Goal: Answer question/provide support

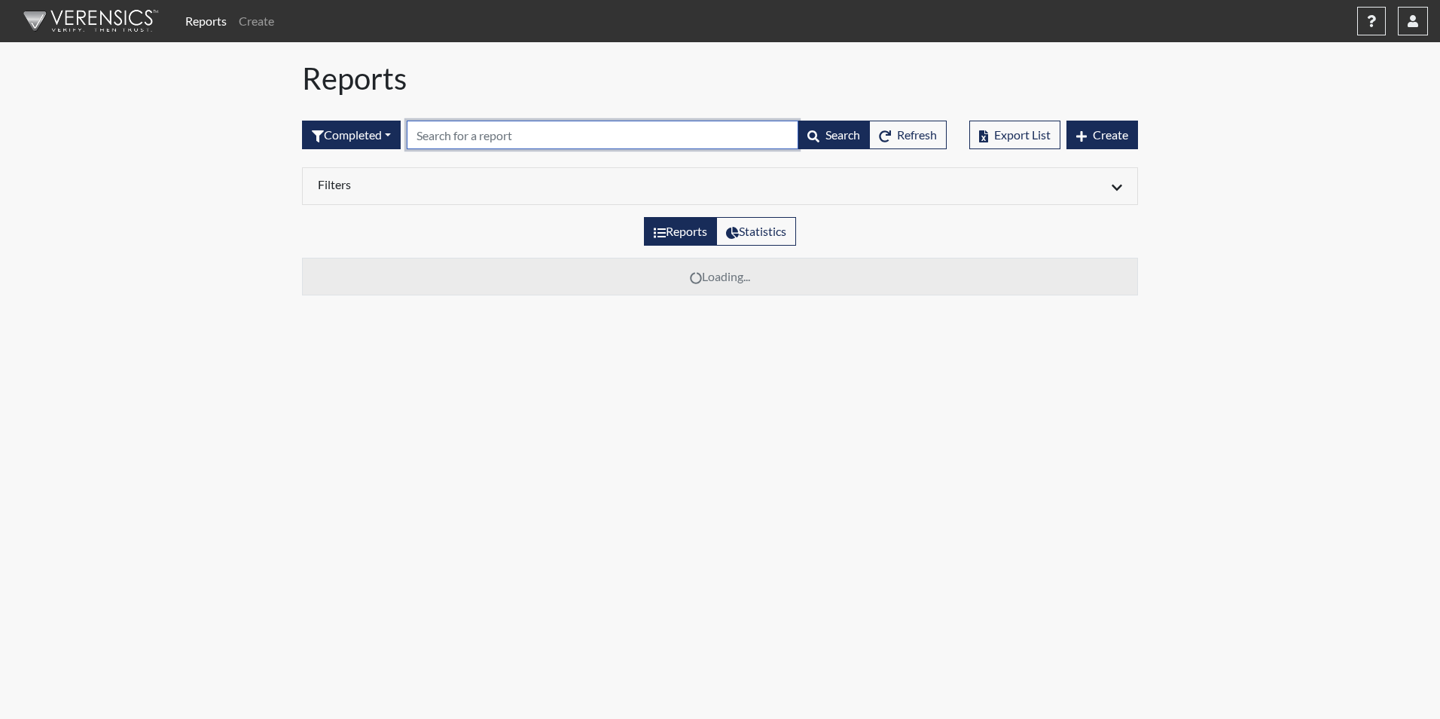
click at [433, 138] on input "text" at bounding box center [603, 135] width 392 height 29
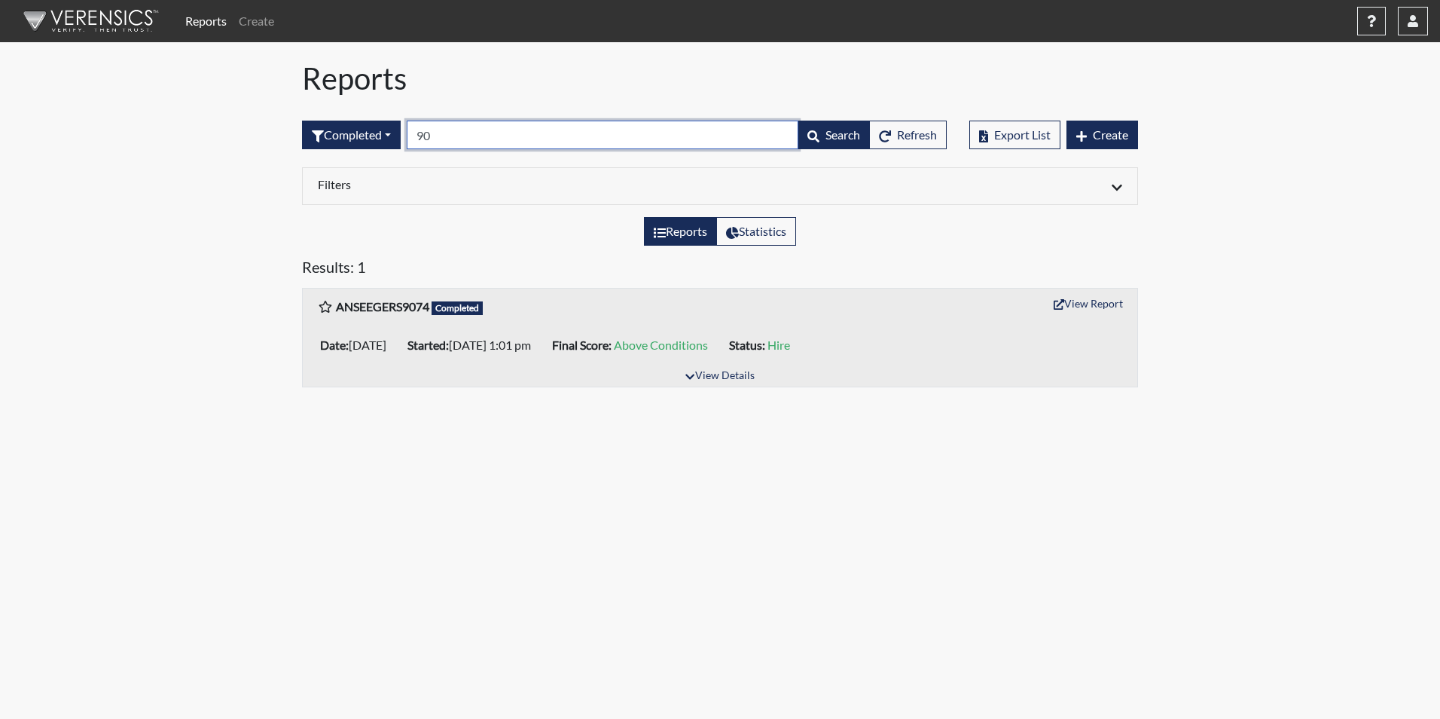
type input "9"
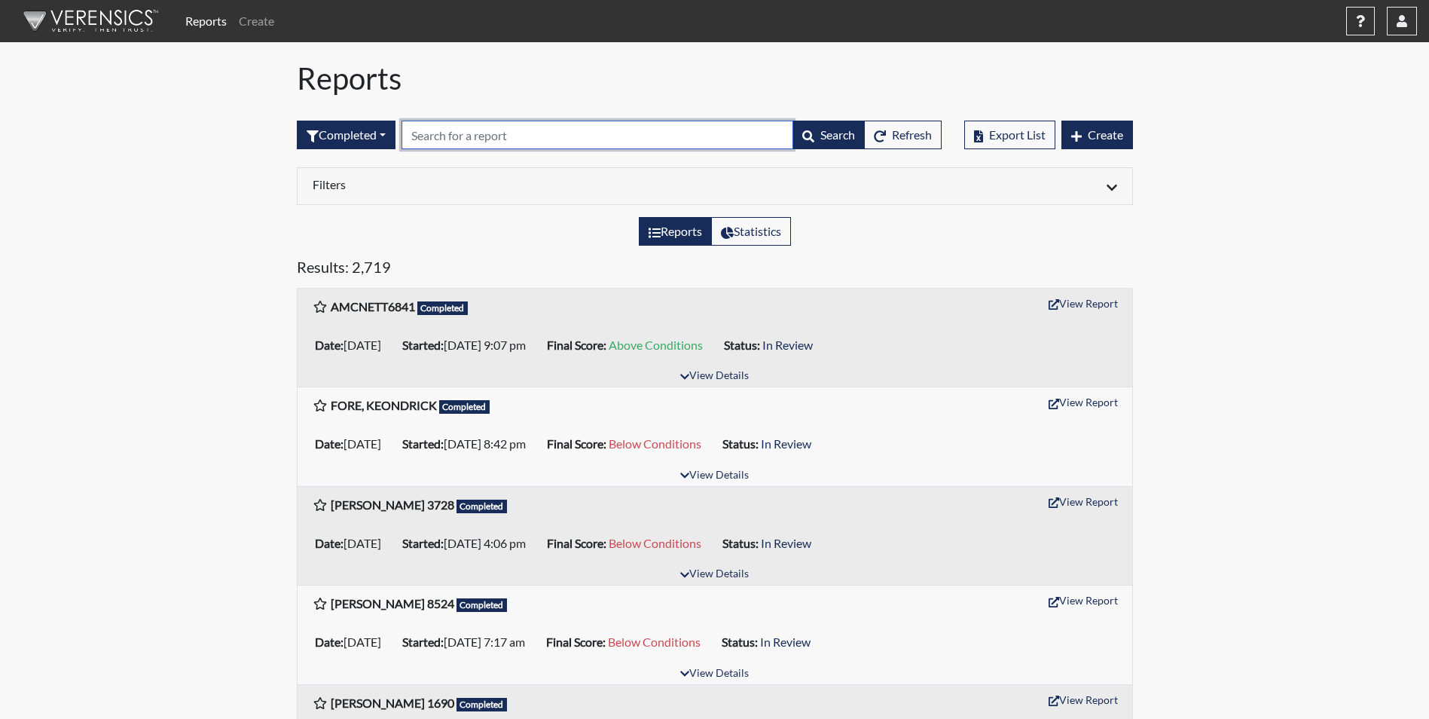
type input "G"
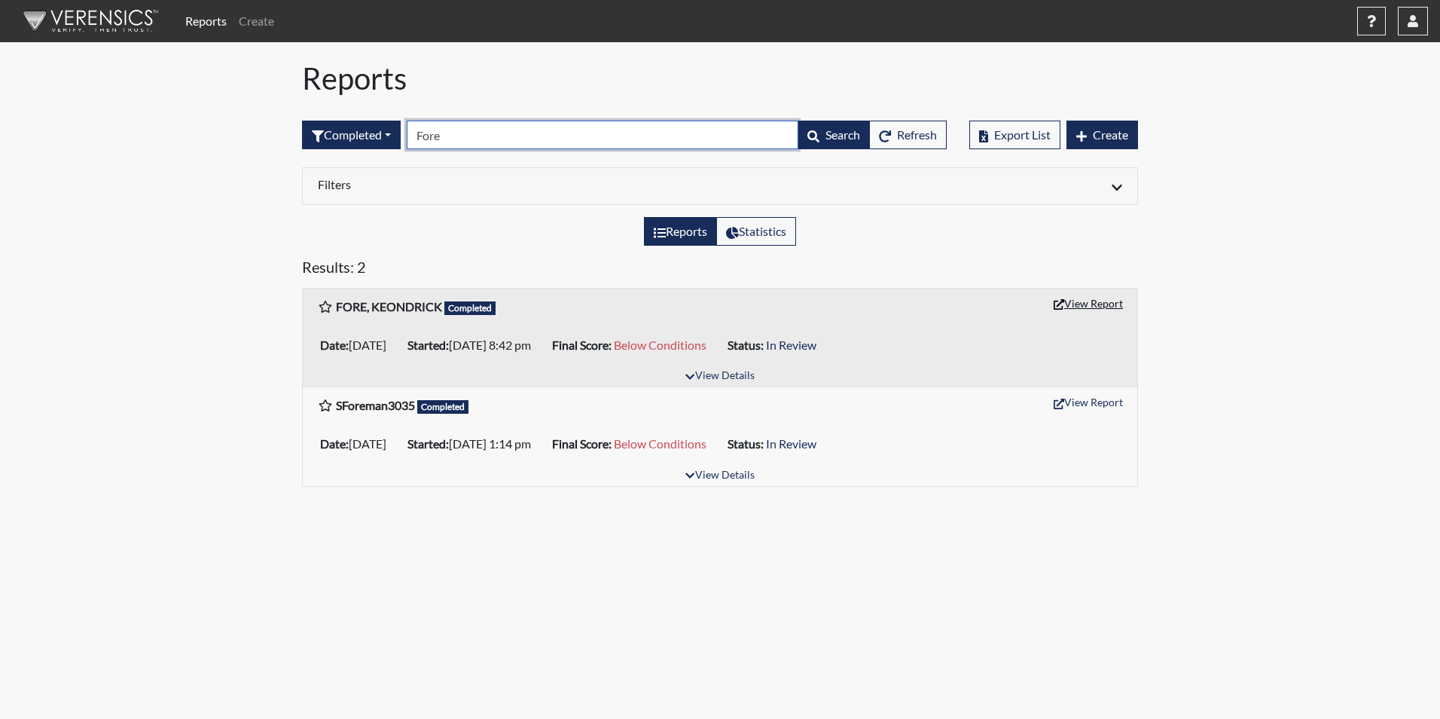
type input "Fore"
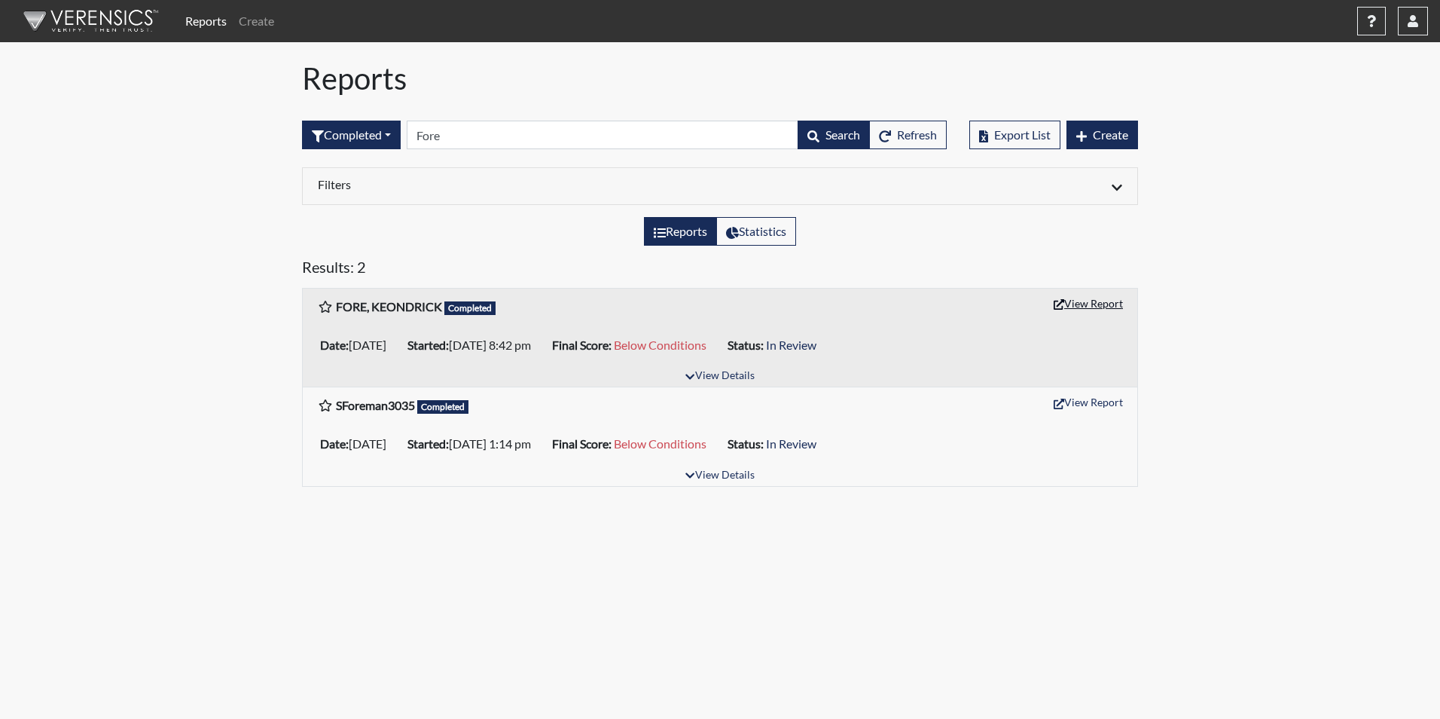
click at [1072, 304] on button "View Report" at bounding box center [1088, 302] width 83 height 23
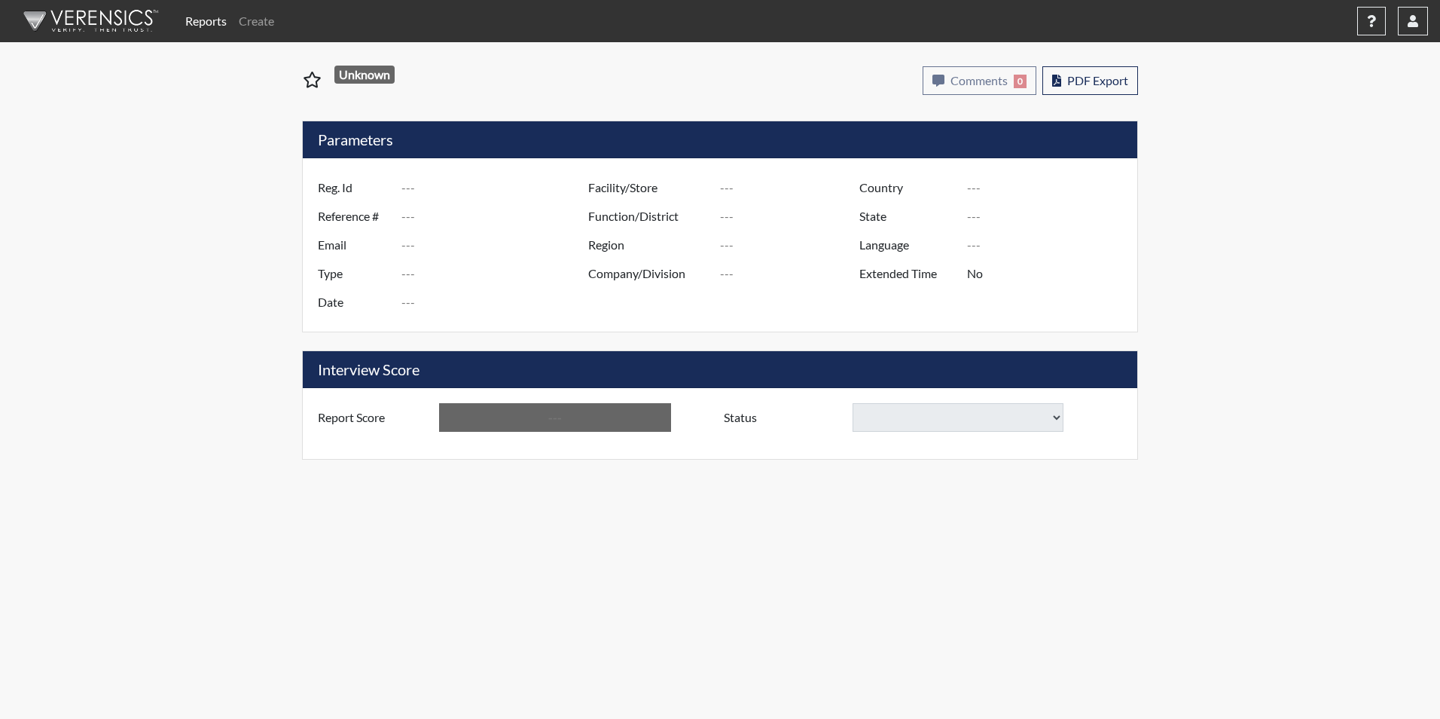
type input "FORE, KEONDRICK"
type input "50769"
type input "[EMAIL_ADDRESS][DOMAIN_NAME]"
type input "Corrections Pre-Employment"
type input "[DATE]"
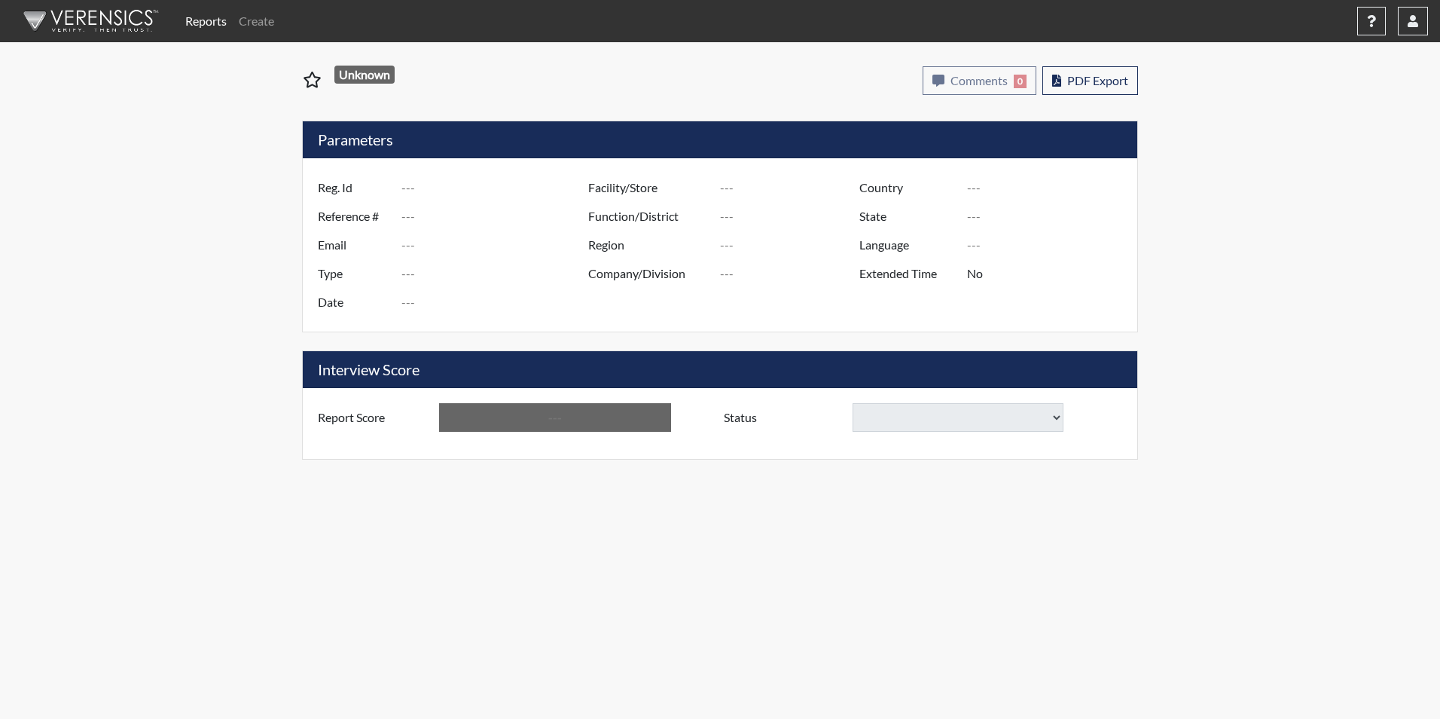
type input "[PERSON_NAME]"
type input "[GEOGRAPHIC_DATA]"
type input "[US_STATE]"
type input "English"
type input "Yes"
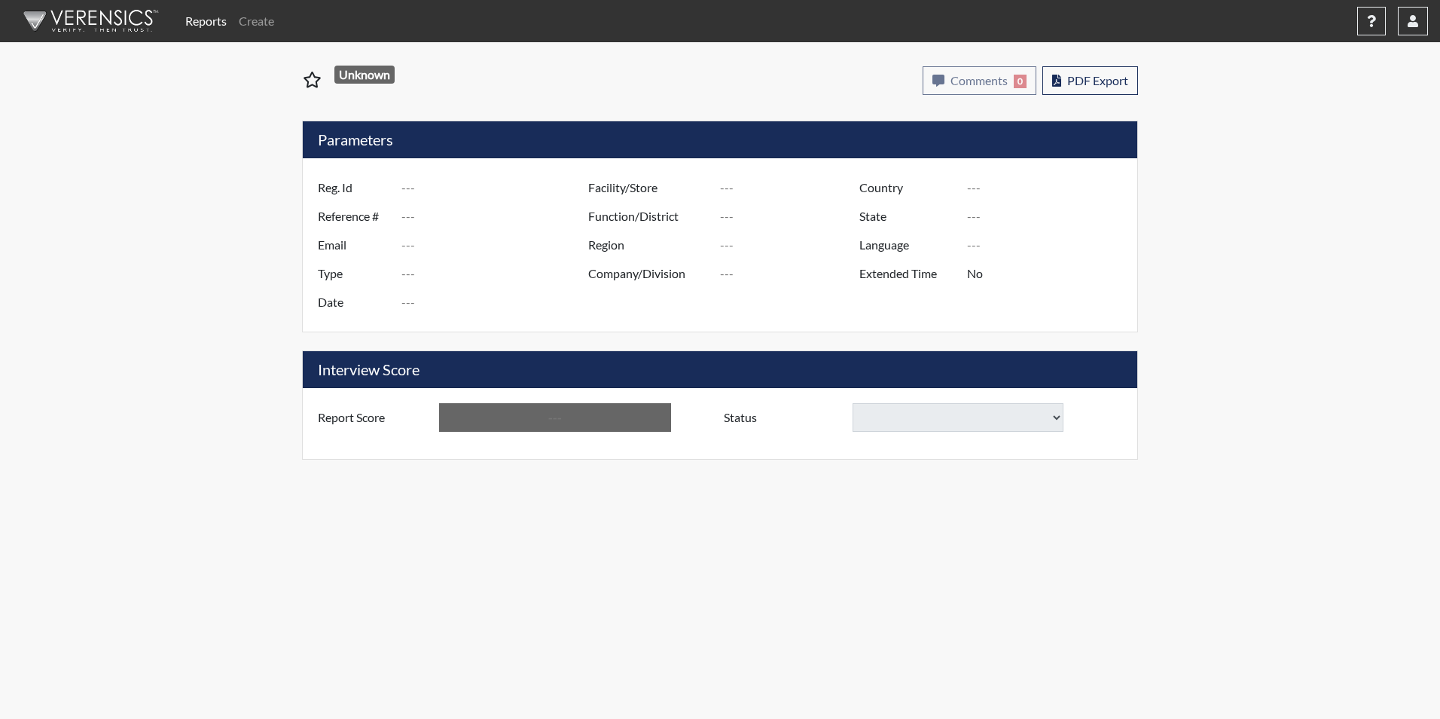
type input "Below Conditions"
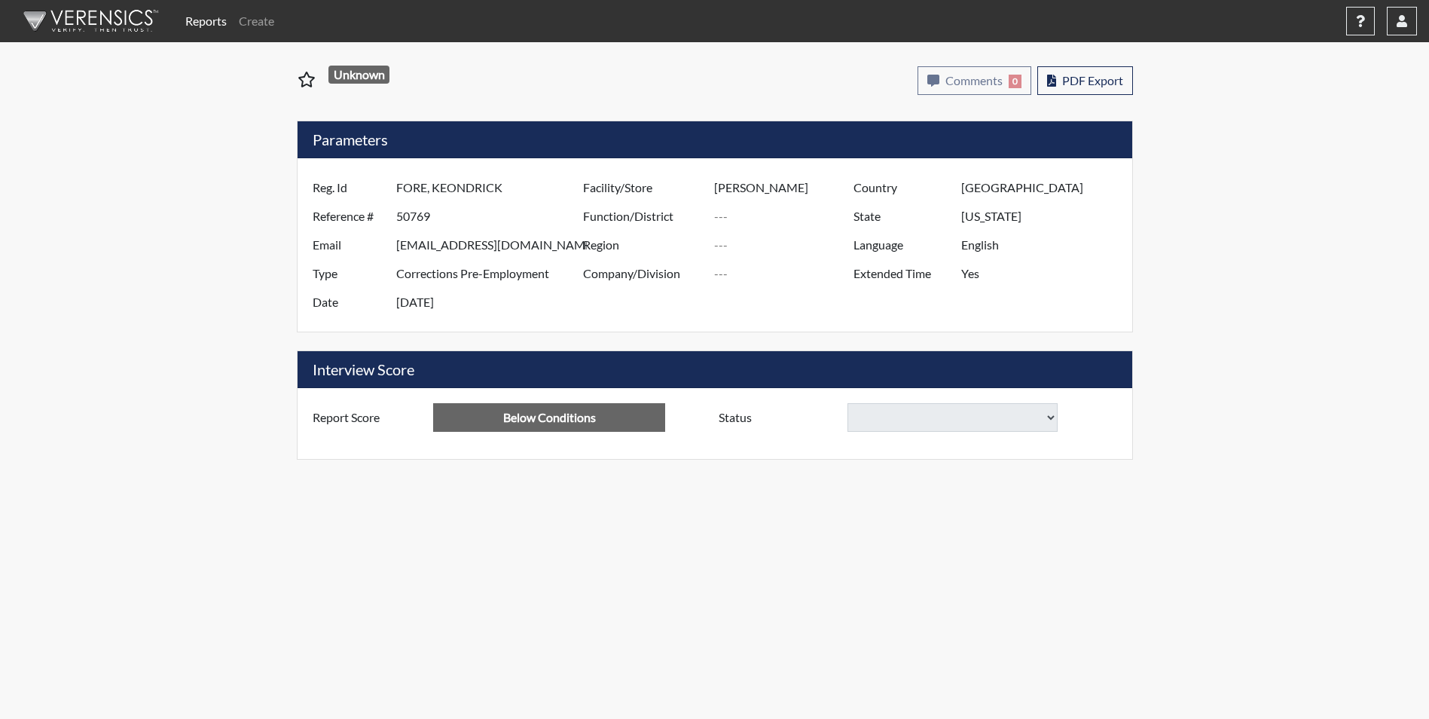
select select
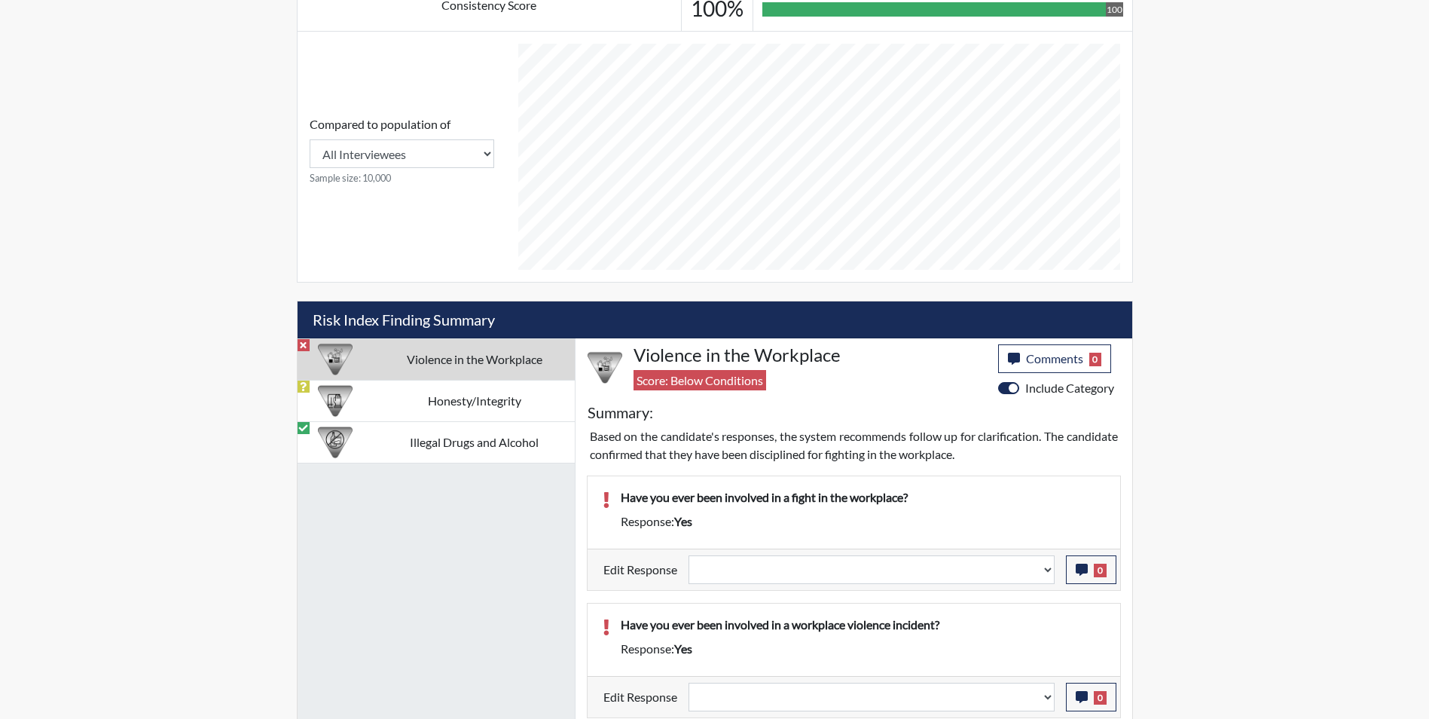
scroll to position [829, 0]
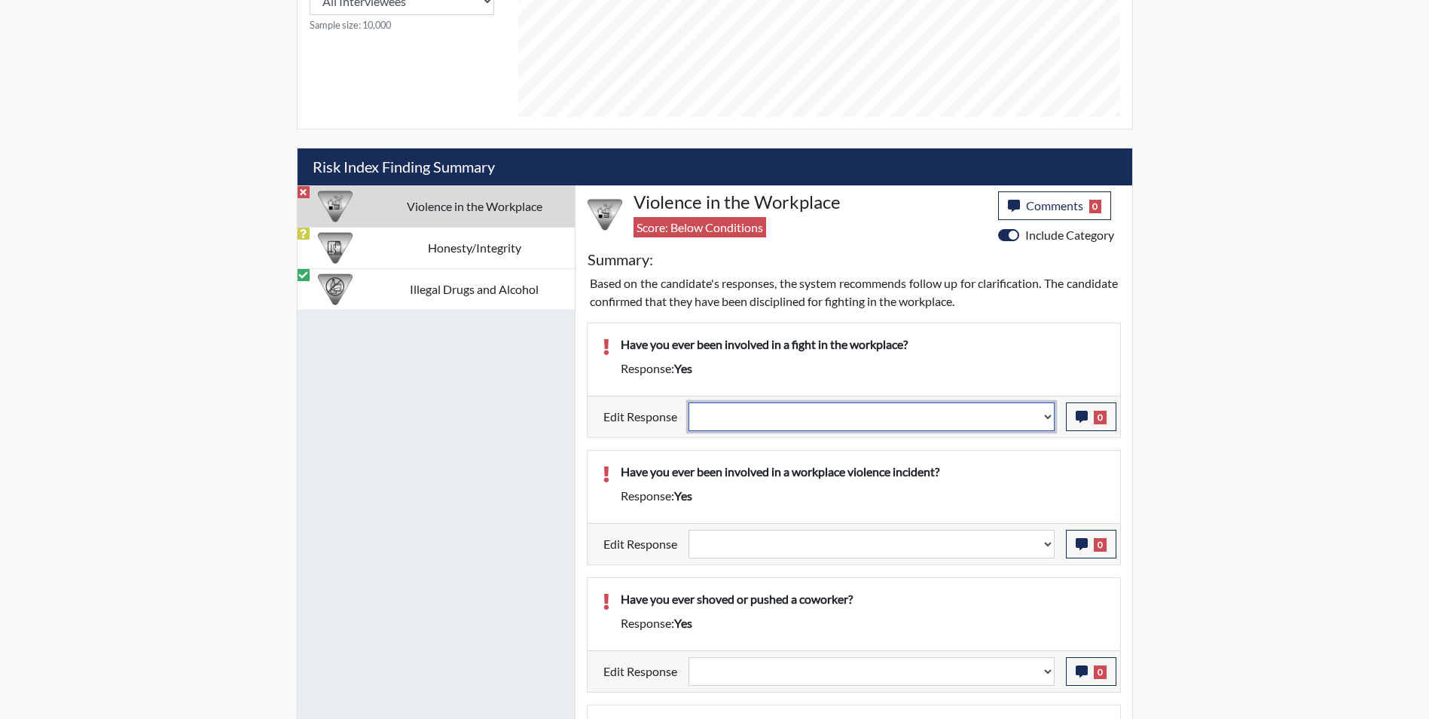
click at [828, 423] on select "Question is not relevant. Results will be updated. Reasonable explanation provi…" at bounding box center [871, 416] width 366 height 29
select select "reasonable-explanation-provided"
click at [688, 402] on select "Question is not relevant. Results will be updated. Reasonable explanation provi…" at bounding box center [871, 416] width 366 height 29
select select
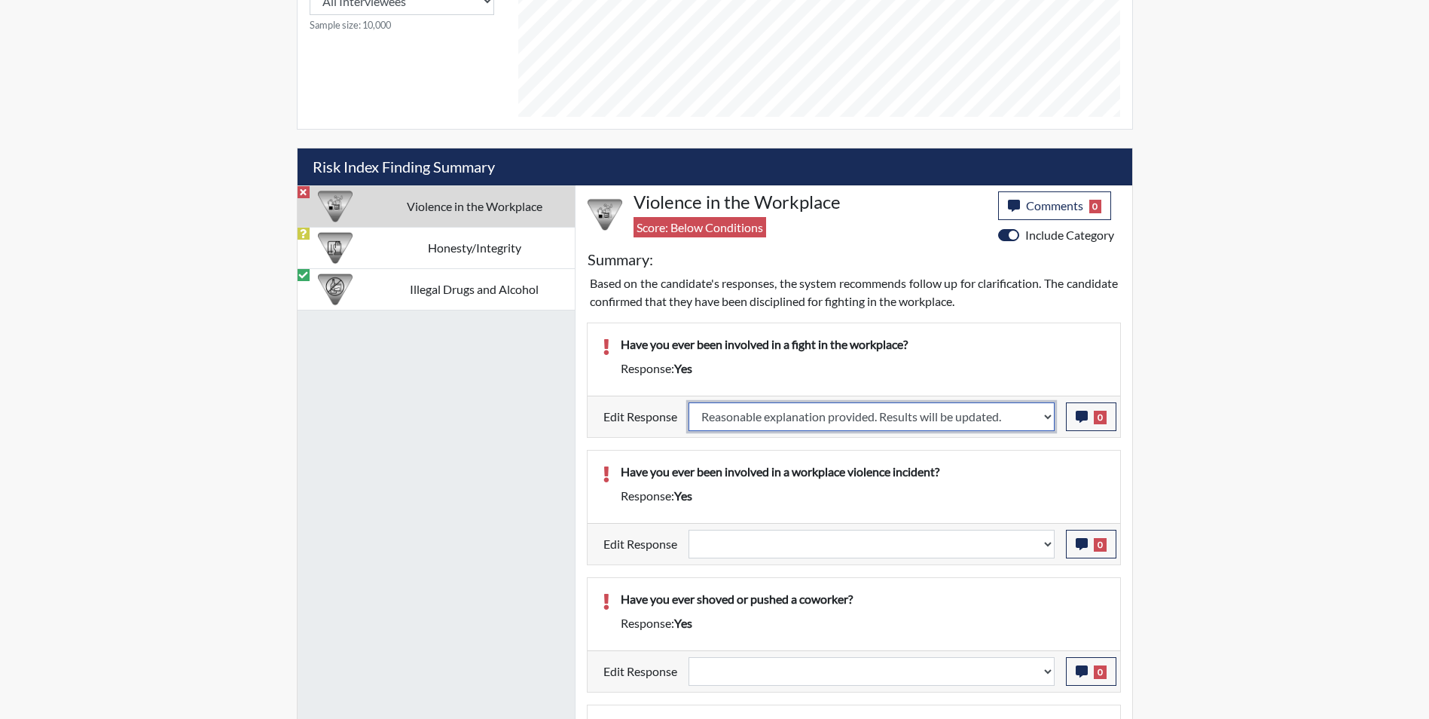
select select
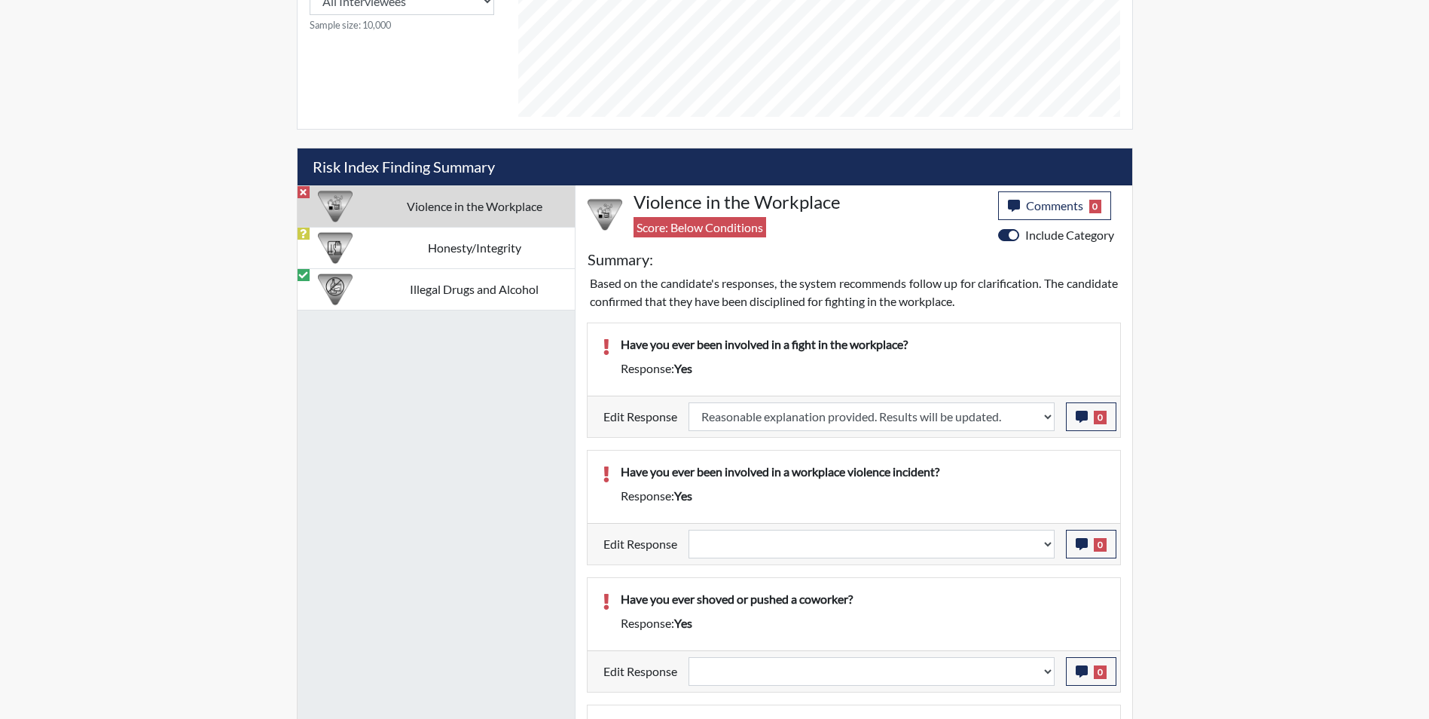
select select
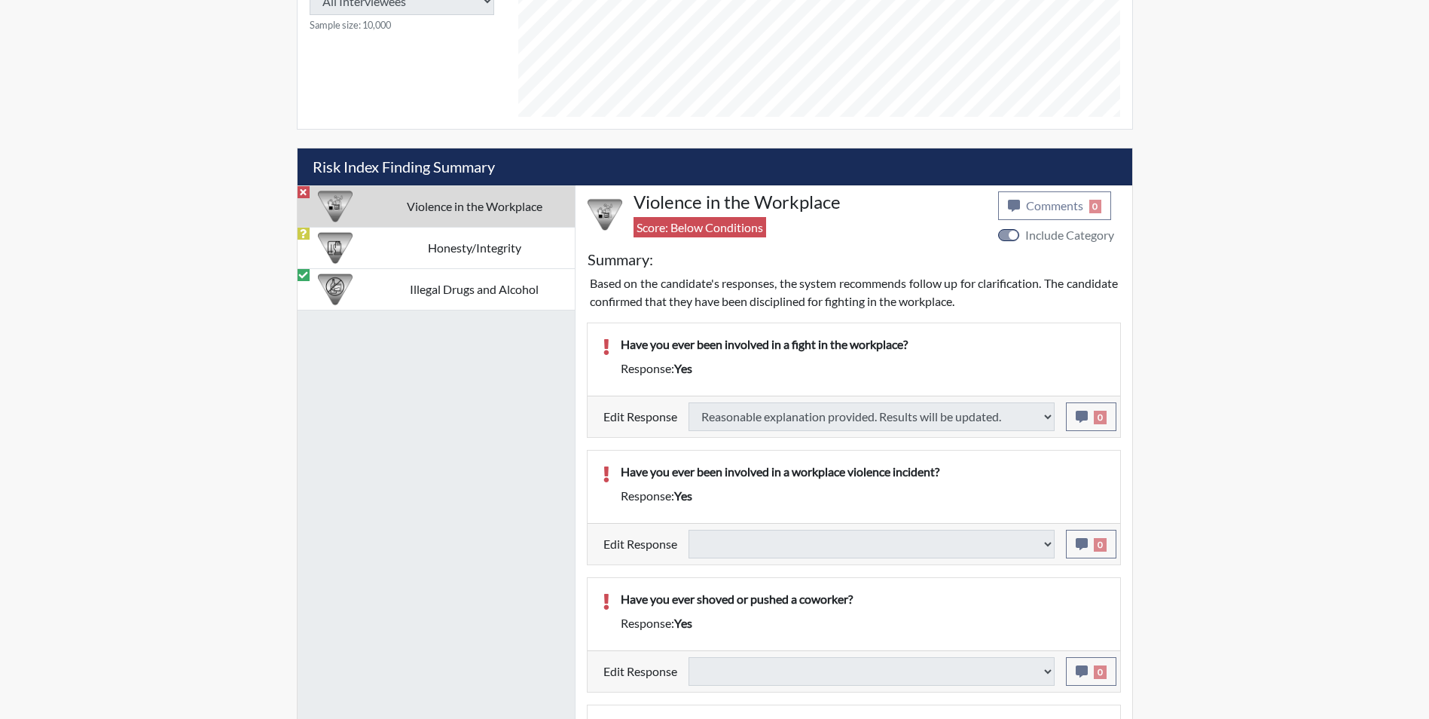
select select
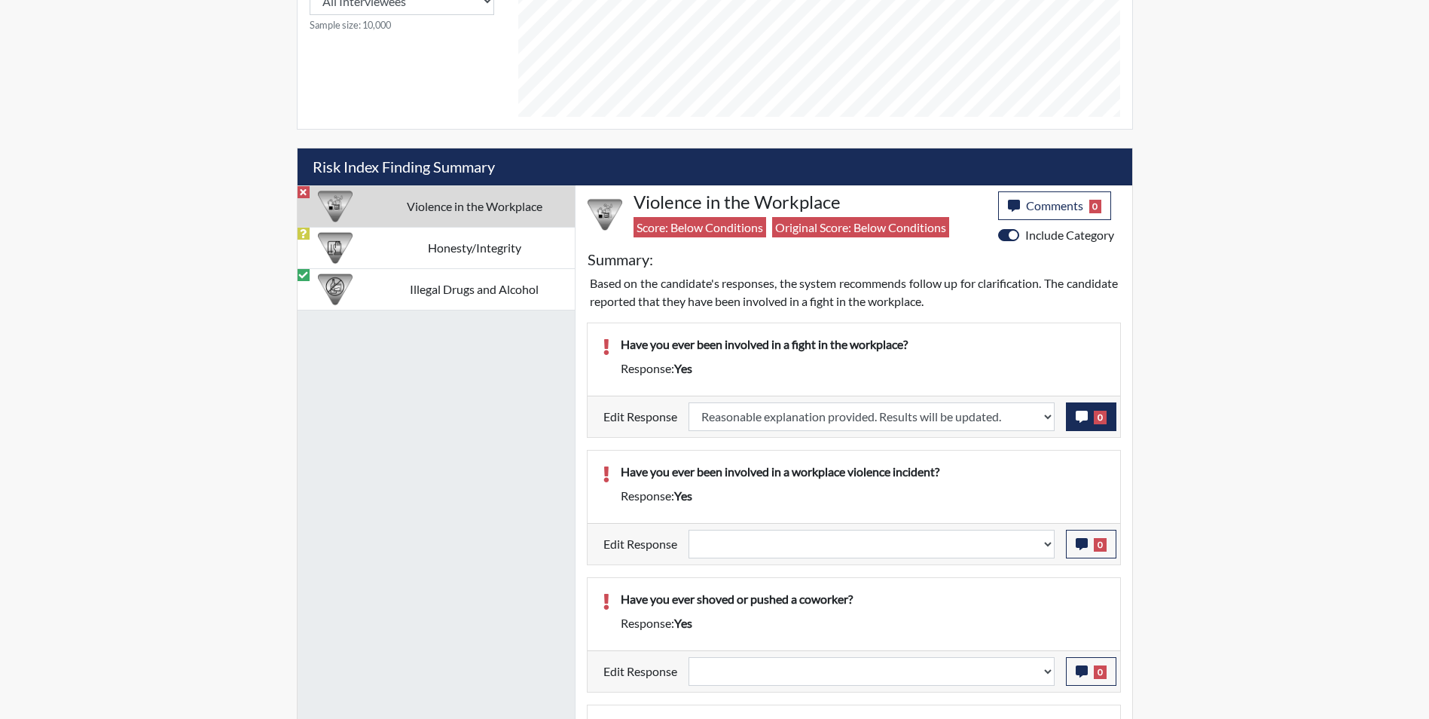
scroll to position [250, 626]
click at [1078, 418] on icon "button" at bounding box center [1082, 416] width 12 height 12
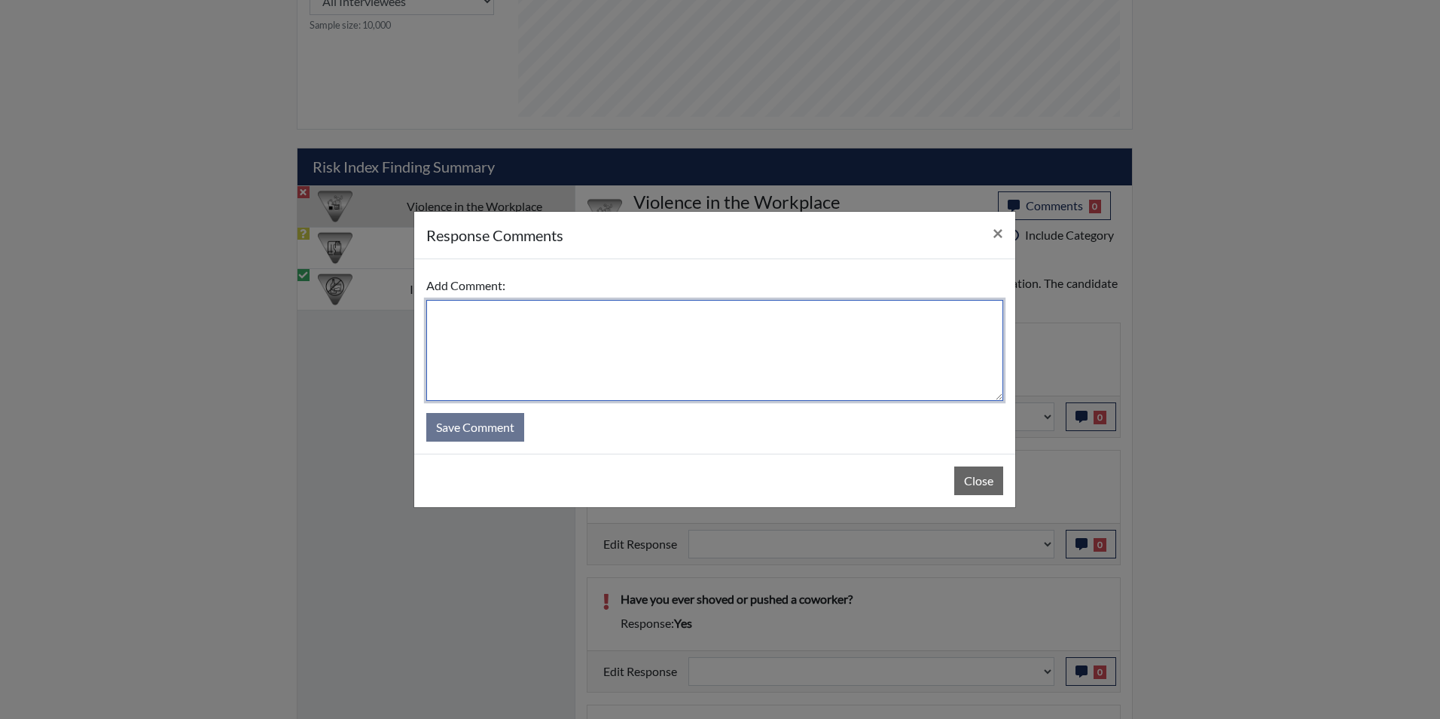
click at [580, 320] on textarea at bounding box center [714, 350] width 577 height 101
click at [554, 321] on textarea "Got into a fight at" at bounding box center [714, 350] width 577 height 101
type textarea "Got into a fight at the SCDOT, was not arrested but was let go"
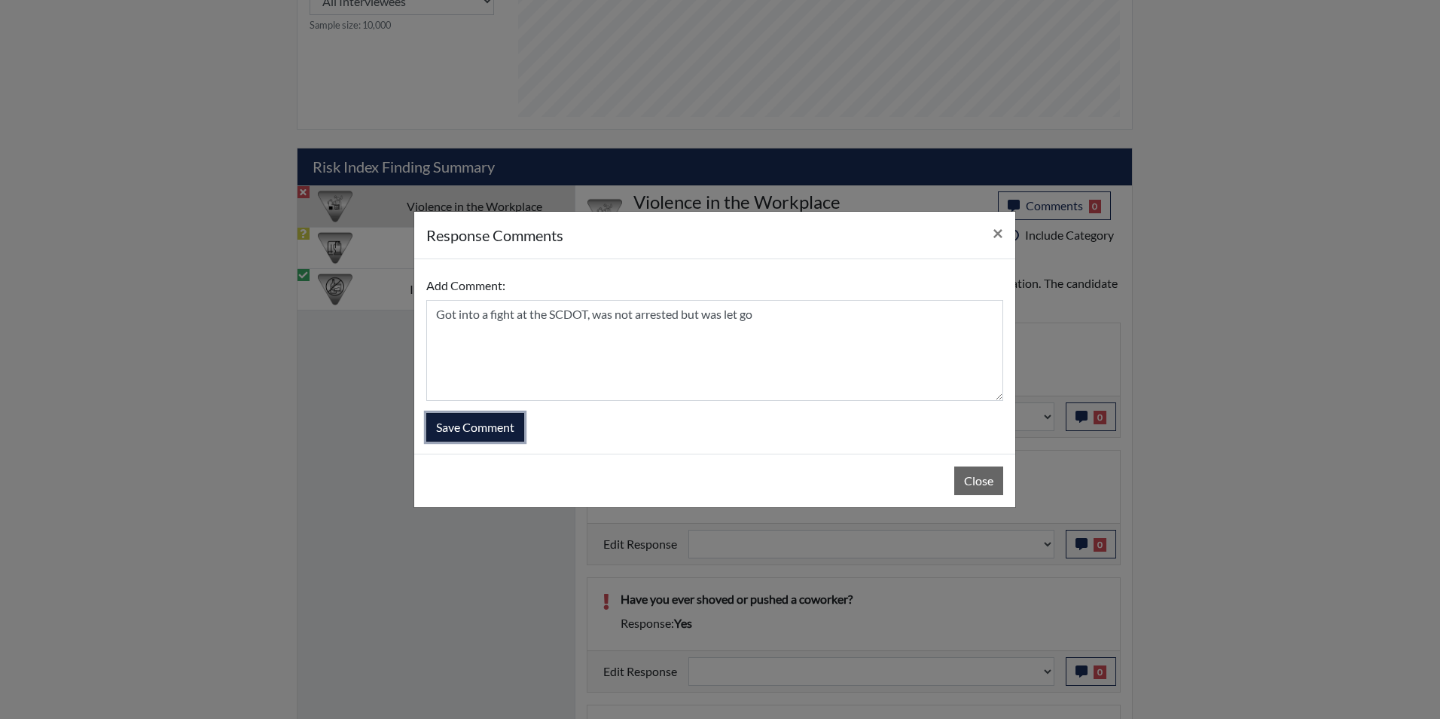
click at [454, 429] on button "Save Comment" at bounding box center [475, 427] width 98 height 29
select select
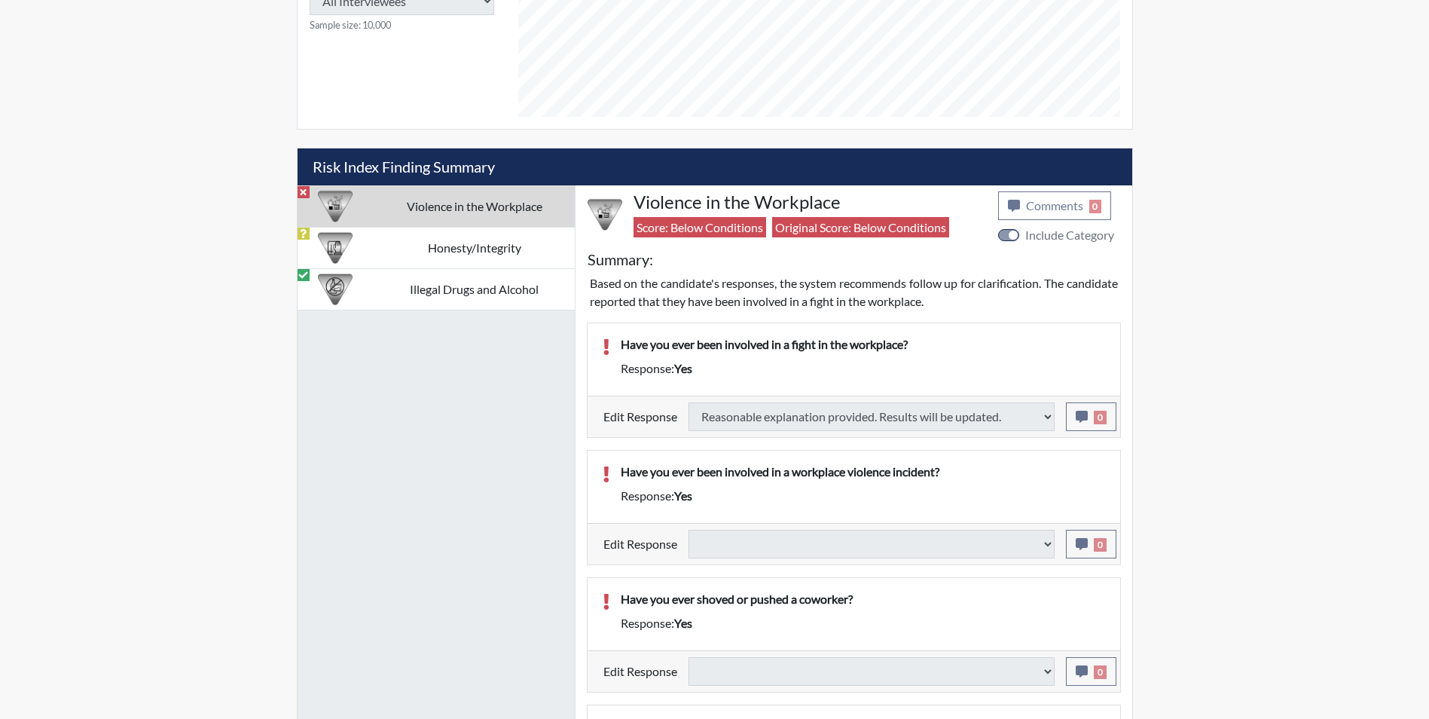
select select
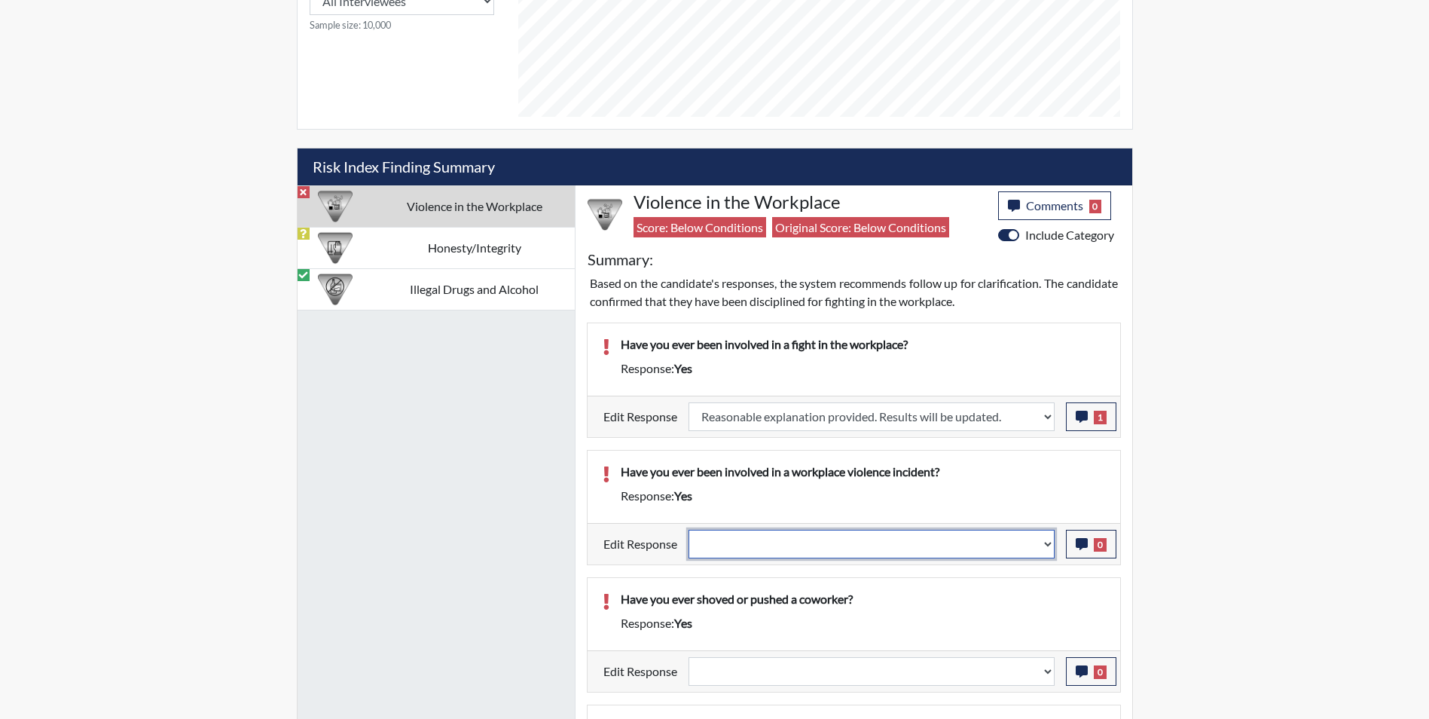
click at [832, 545] on select "Question is not relevant. Results will be updated. Reasonable explanation provi…" at bounding box center [871, 544] width 366 height 29
select select "reasonable-explanation-provided"
click at [688, 530] on select "Question is not relevant. Results will be updated. Reasonable explanation provi…" at bounding box center [871, 544] width 366 height 29
select select
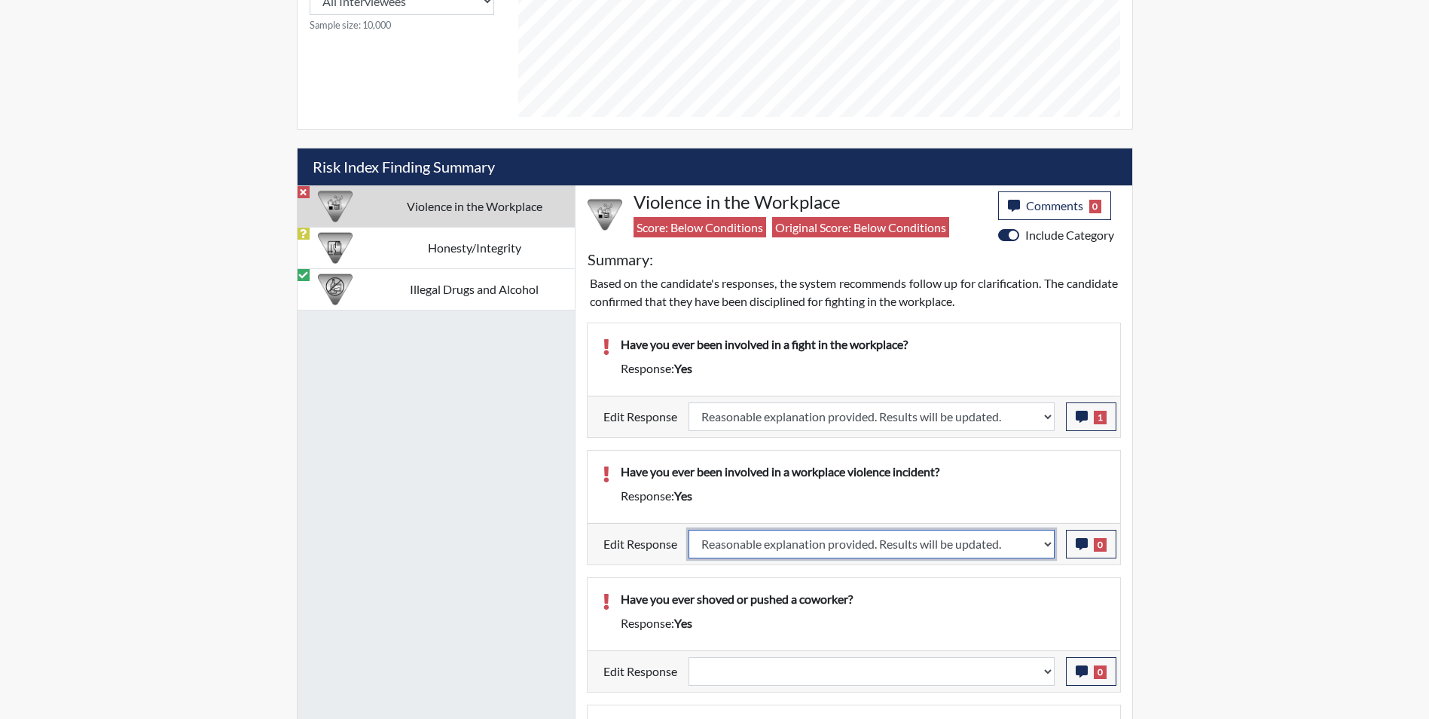
select select
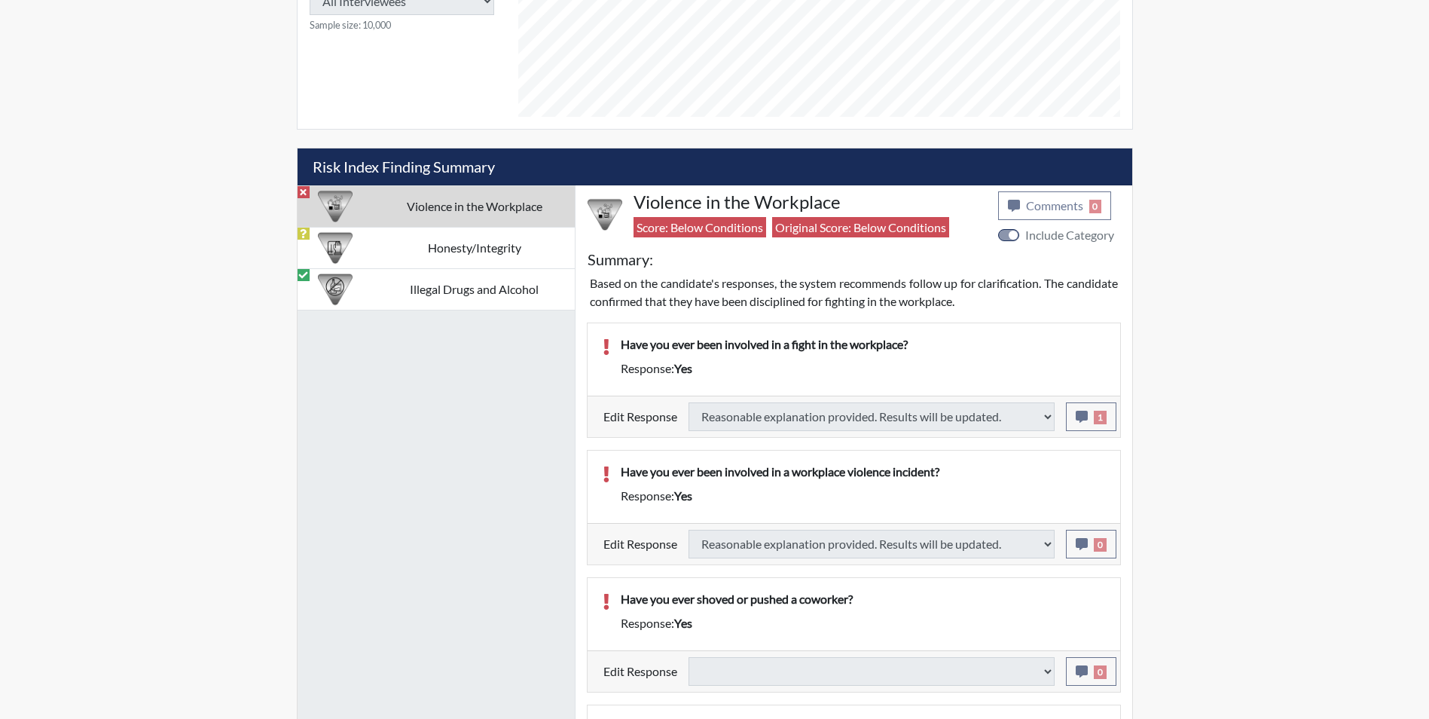
type input "Above Conditions"
select select
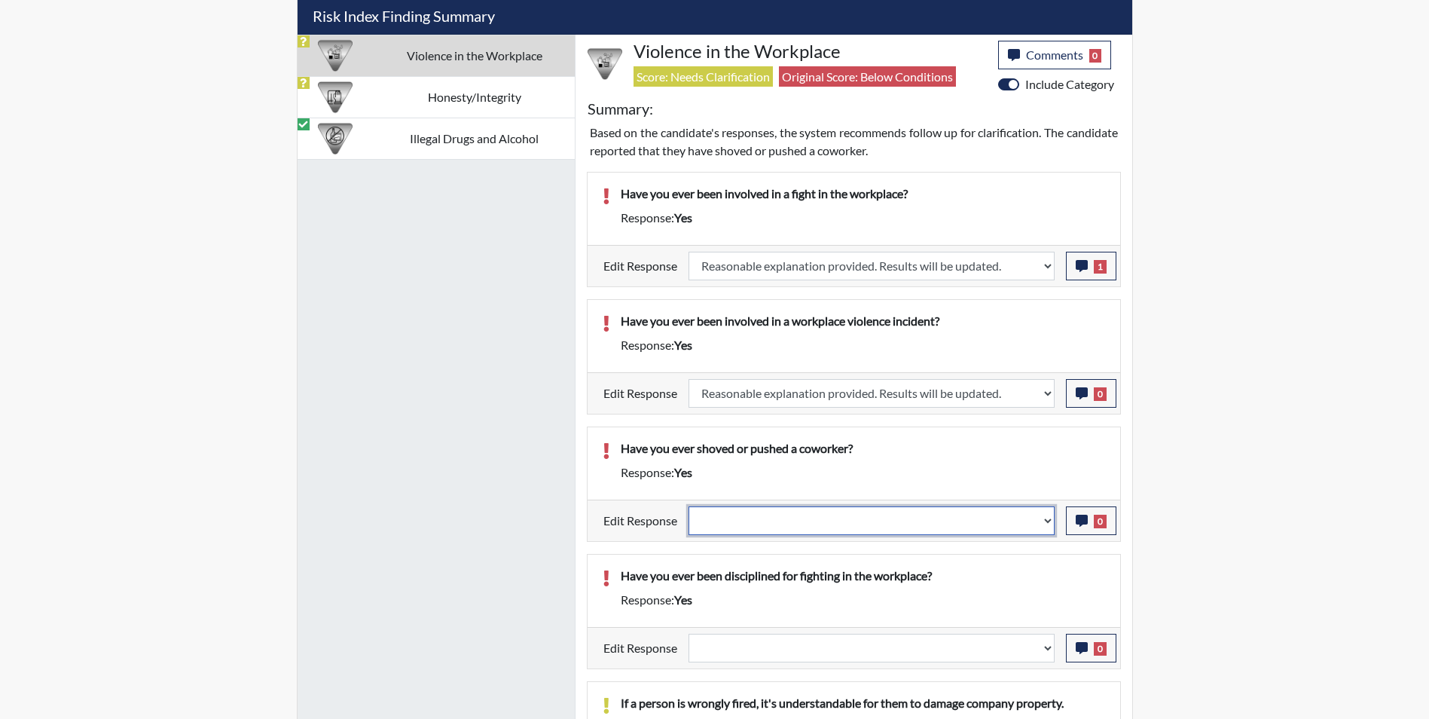
click at [734, 522] on select "Question is not relevant. Results will be updated. Reasonable explanation provi…" at bounding box center [871, 520] width 366 height 29
select select "reasonable-explanation-provided"
click at [688, 506] on select "Question is not relevant. Results will be updated. Reasonable explanation provi…" at bounding box center [871, 520] width 366 height 29
select select
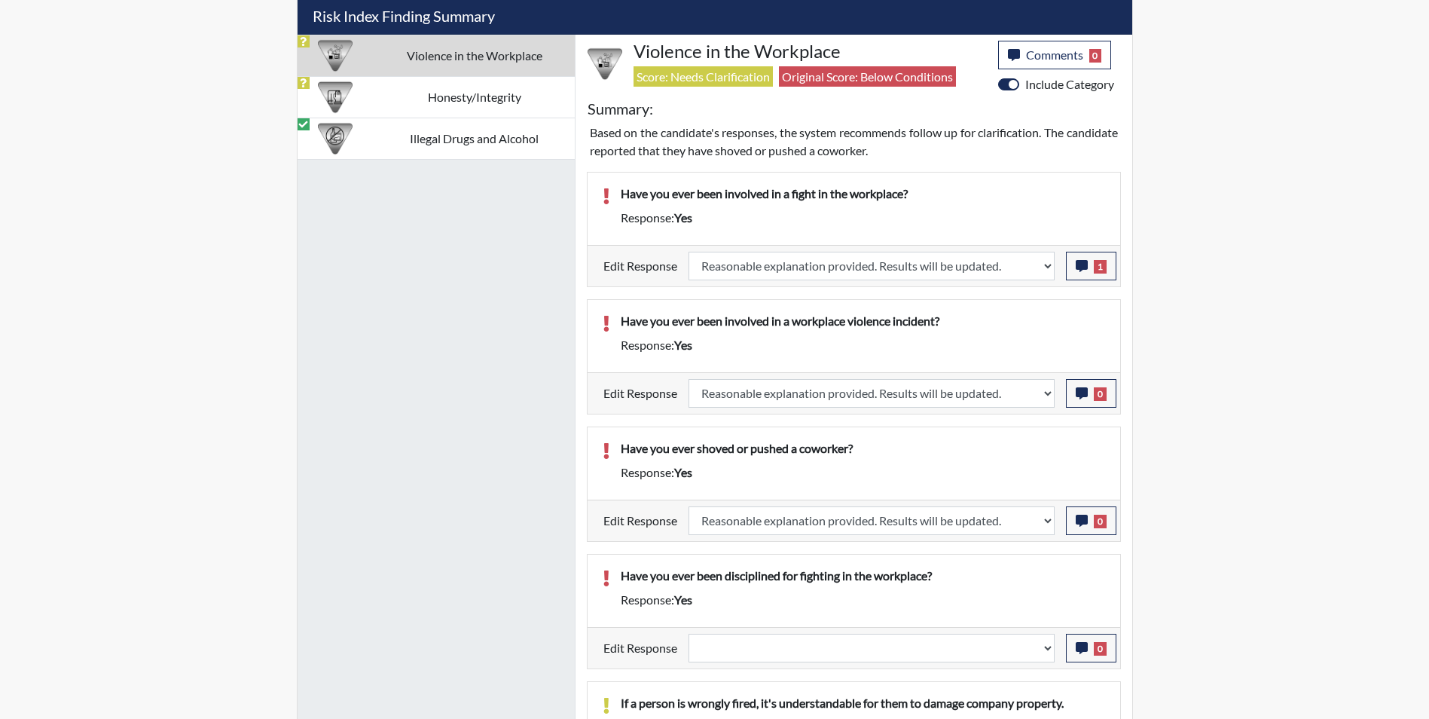
select select
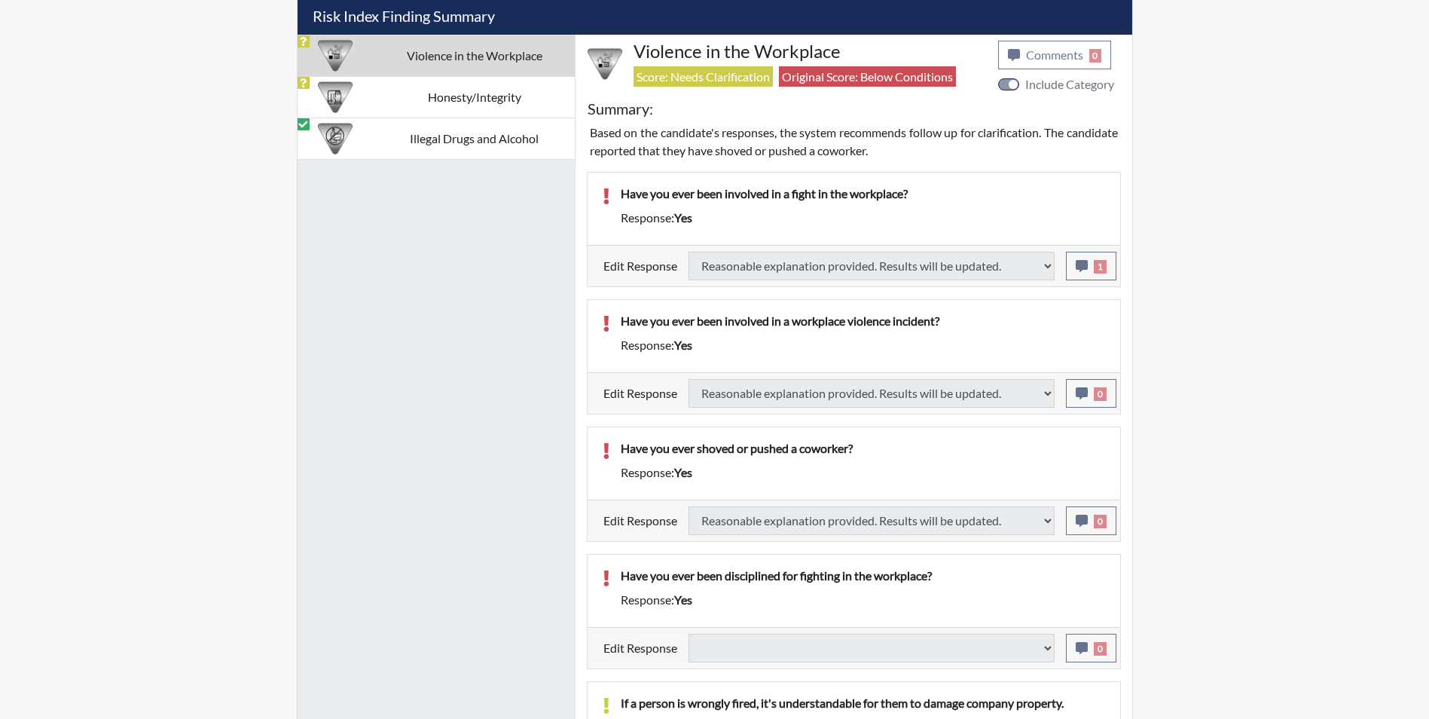
select select
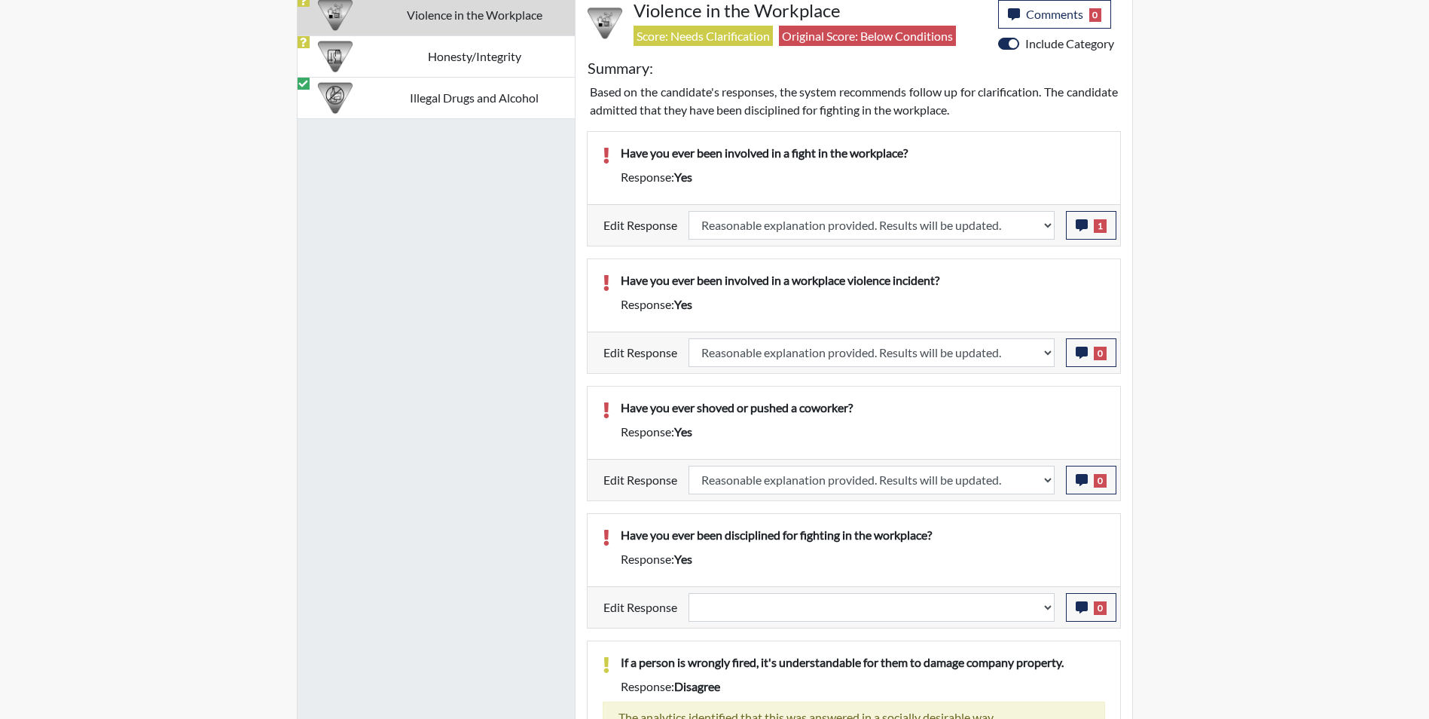
scroll to position [1089, 0]
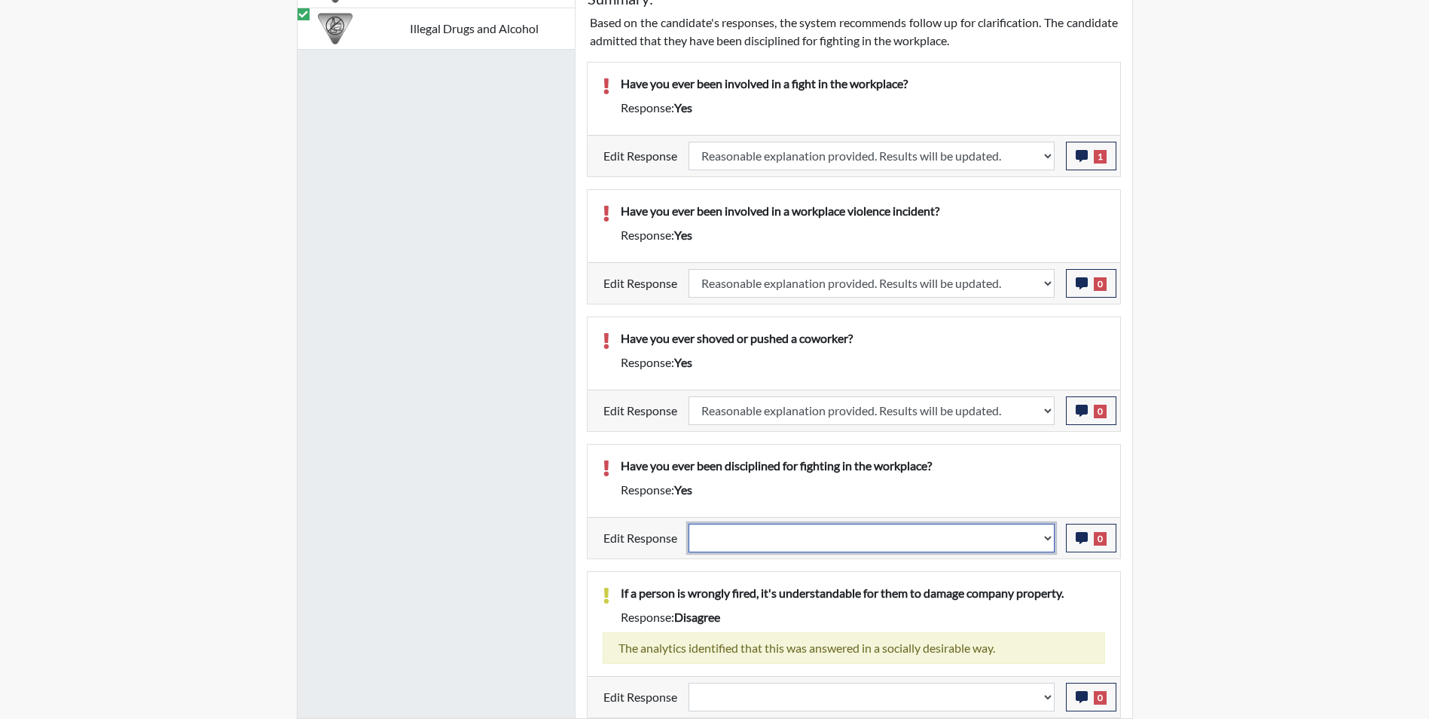
click at [749, 539] on select "Question is not relevant. Results will be updated. Reasonable explanation provi…" at bounding box center [871, 537] width 366 height 29
select select "reasonable-explanation-provided"
click at [688, 523] on select "Question is not relevant. Results will be updated. Reasonable explanation provi…" at bounding box center [871, 537] width 366 height 29
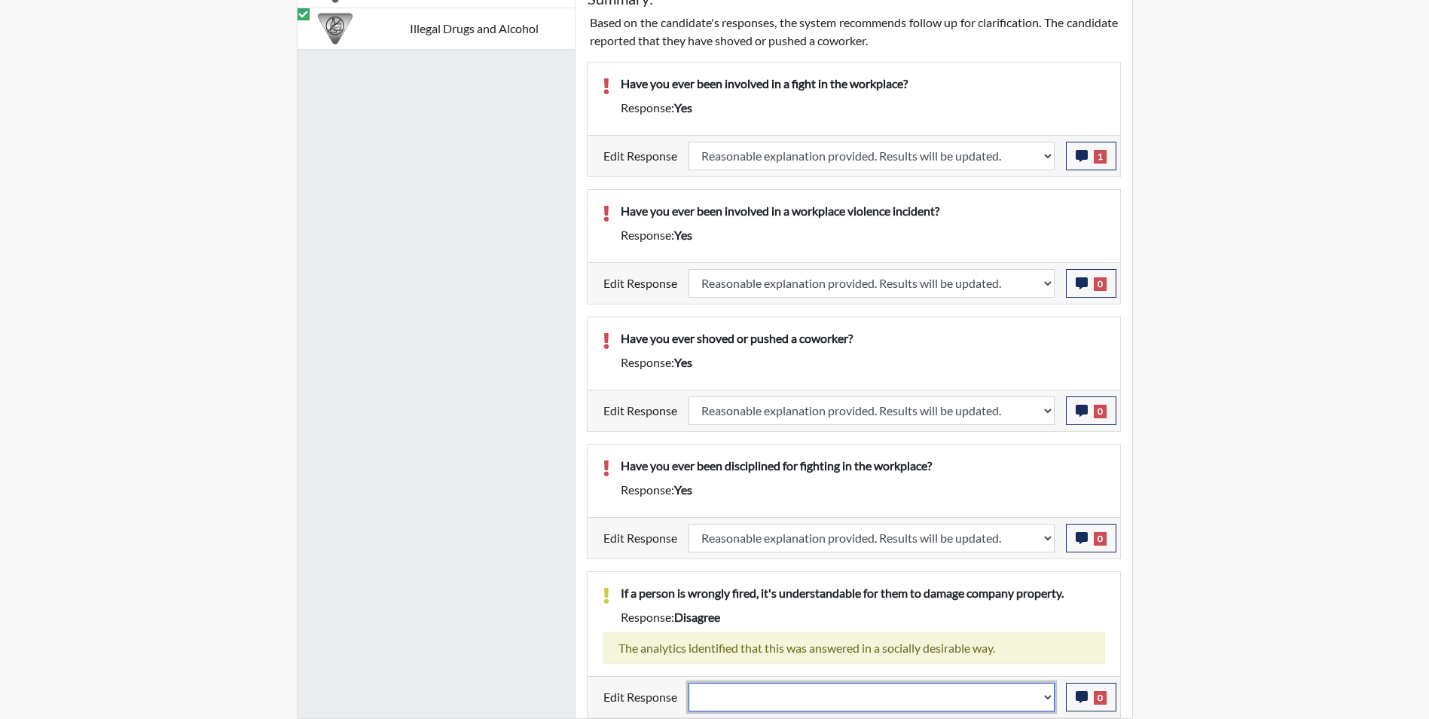
click at [765, 693] on select "Question is not relevant. Results will be updated. Reasonable explanation provi…" at bounding box center [871, 696] width 366 height 29
select select "reasonable-explanation-provided"
click at [688, 682] on select "Question is not relevant. Results will be updated. Reasonable explanation provi…" at bounding box center [871, 696] width 366 height 29
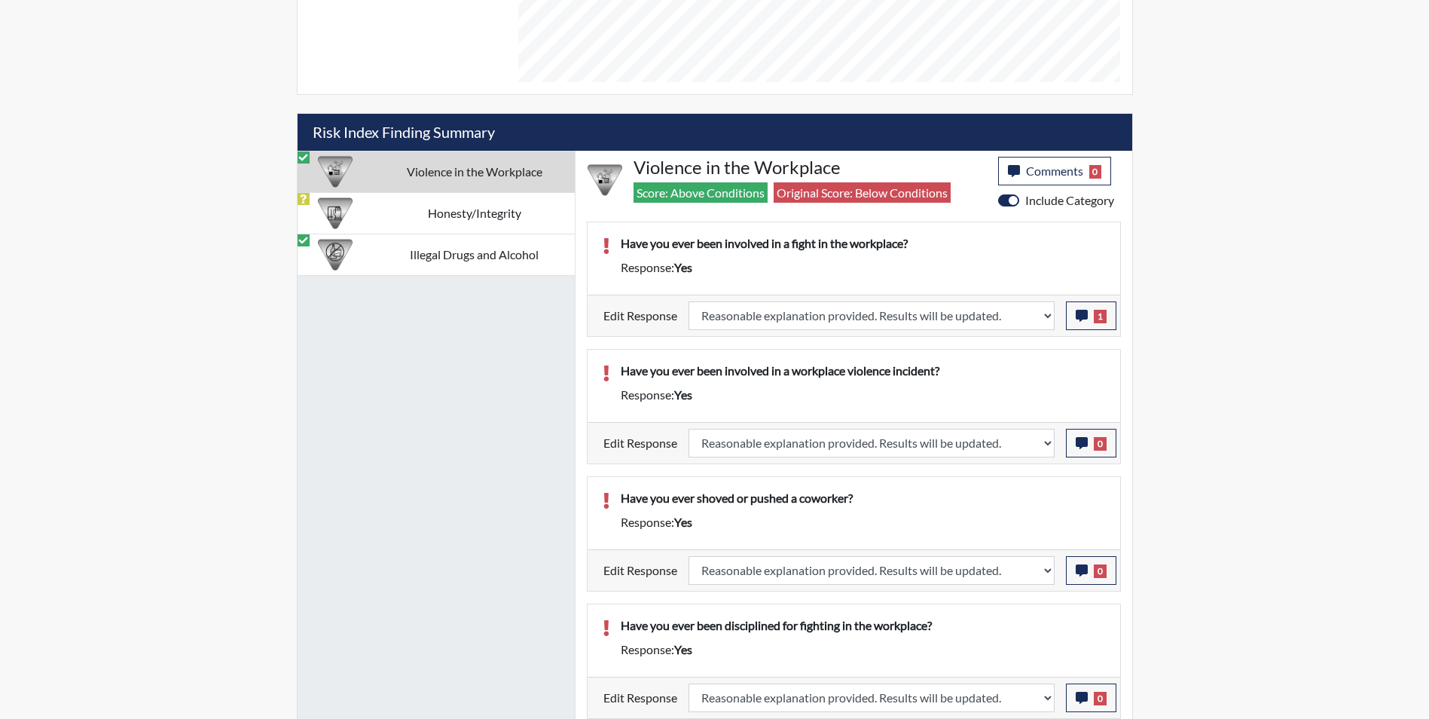
scroll to position [250, 626]
click at [432, 216] on td "Honesty/Integrity" at bounding box center [474, 212] width 200 height 41
select select
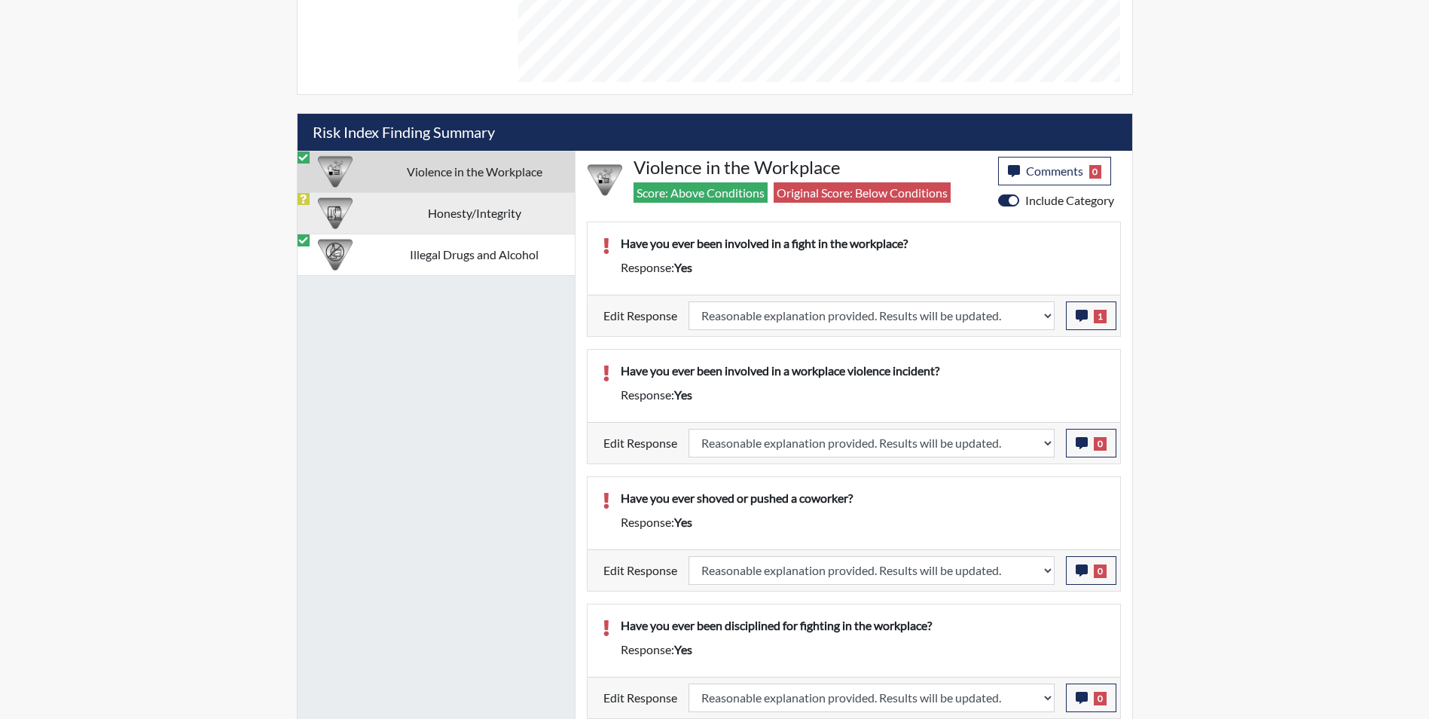
select select
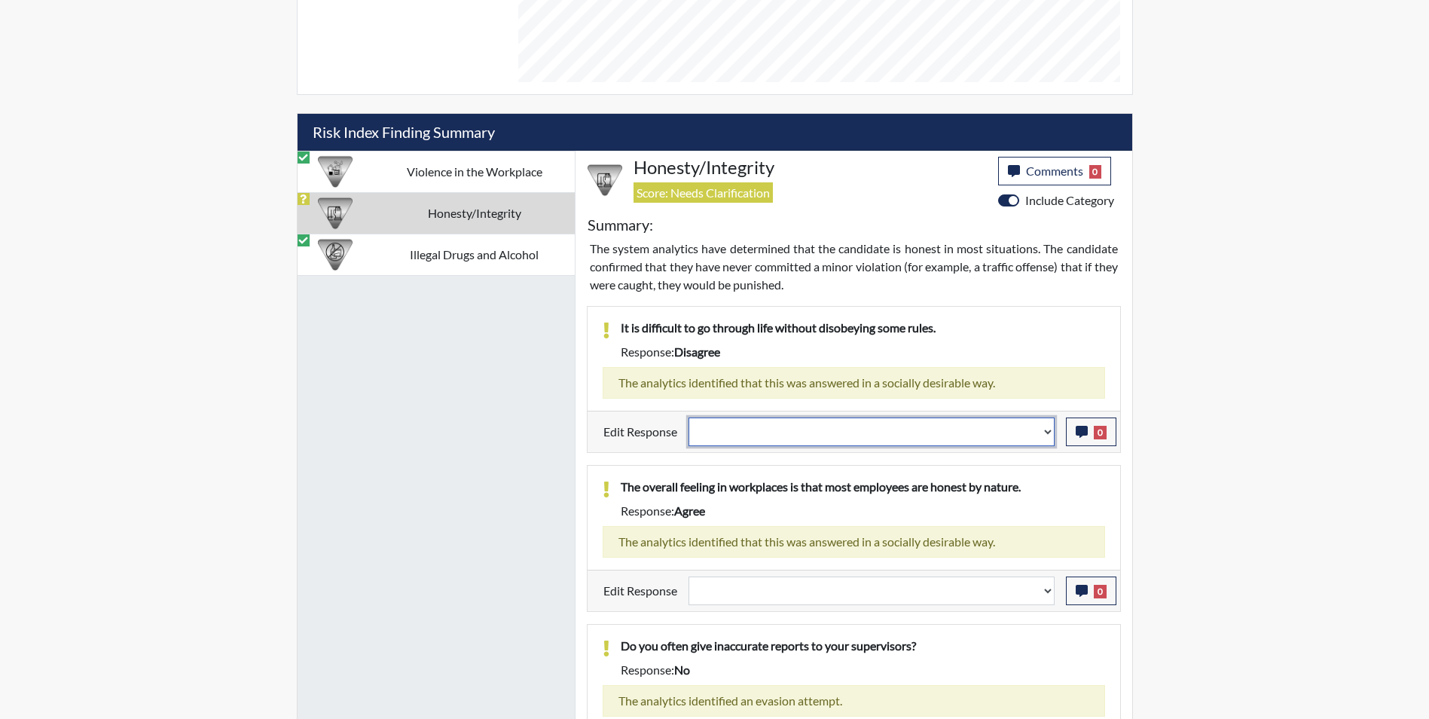
click at [771, 435] on select "Question is not relevant. Results will be updated. Reasonable explanation provi…" at bounding box center [871, 431] width 366 height 29
select select "reasonable-explanation-provided"
click at [688, 417] on select "Question is not relevant. Results will be updated. Reasonable explanation provi…" at bounding box center [871, 431] width 366 height 29
select select
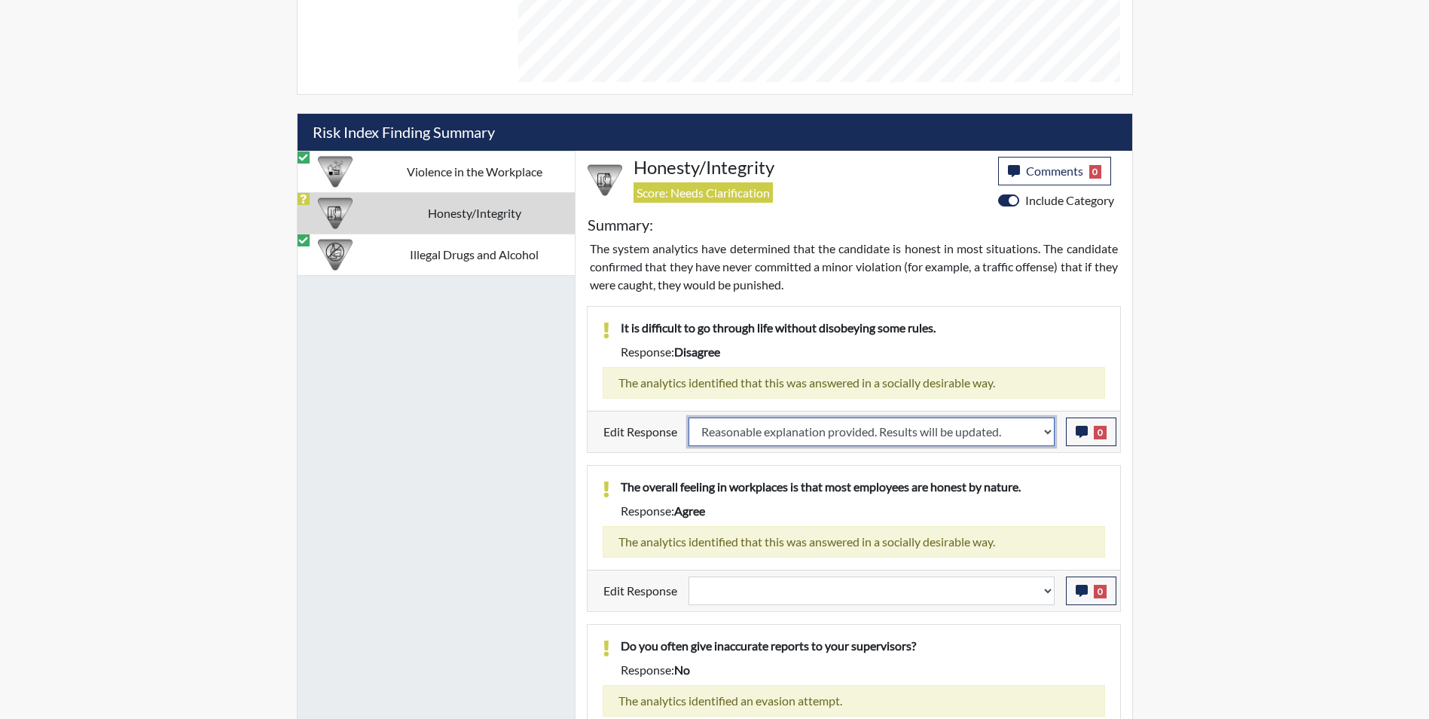
select select
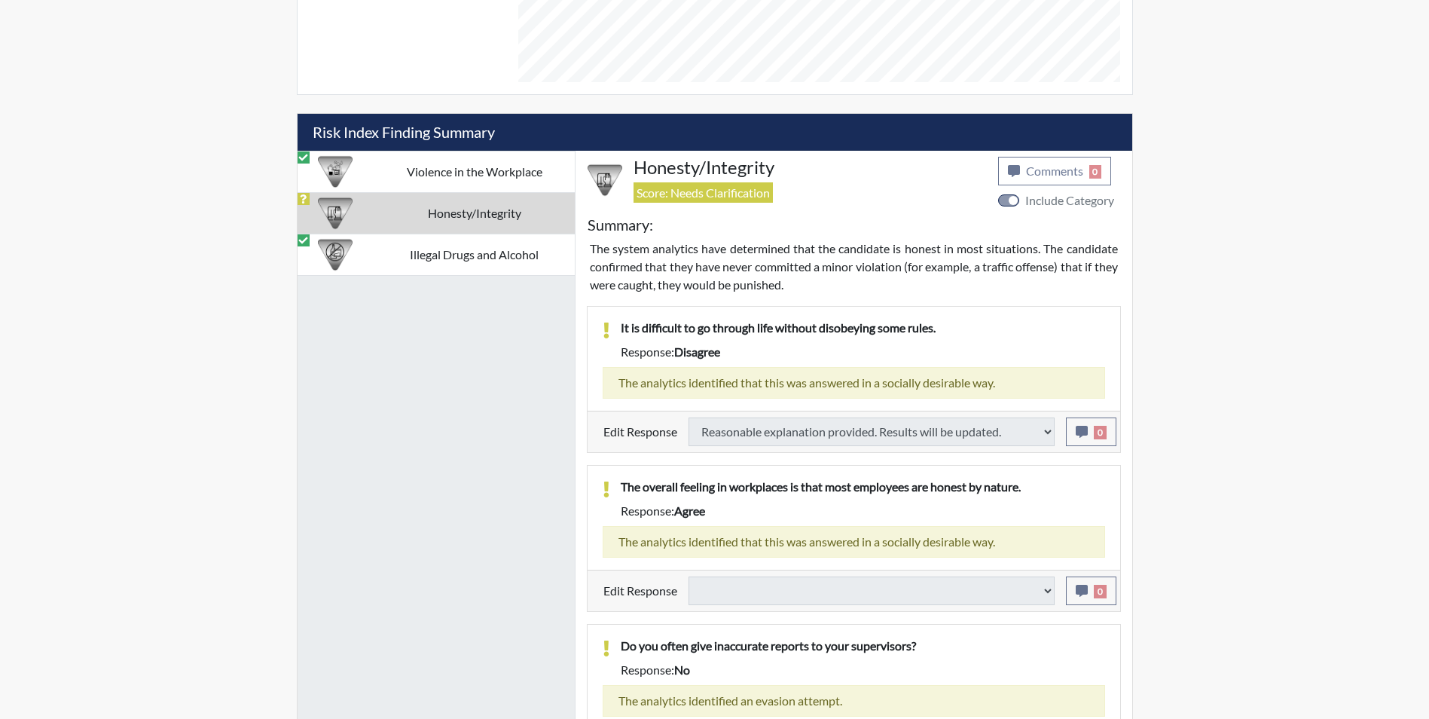
select select
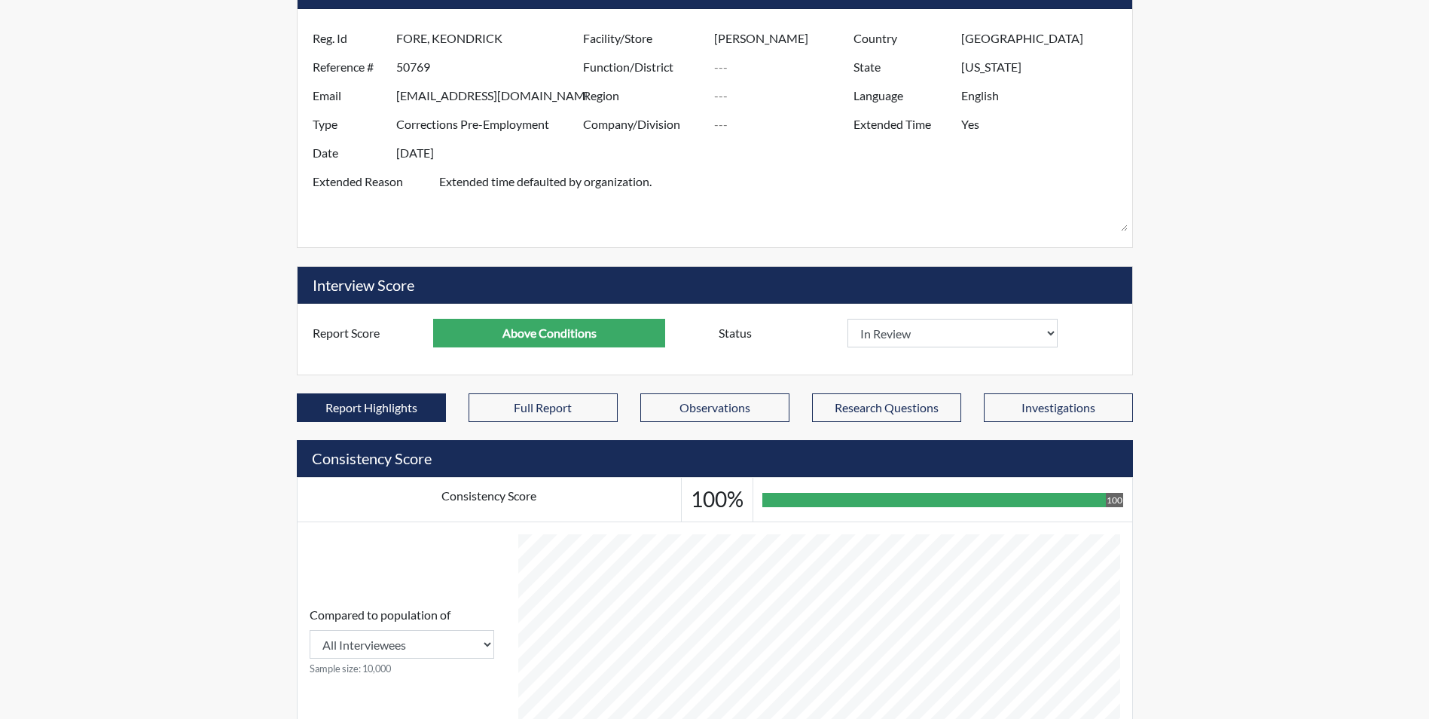
scroll to position [0, 0]
